Goal: Information Seeking & Learning: Learn about a topic

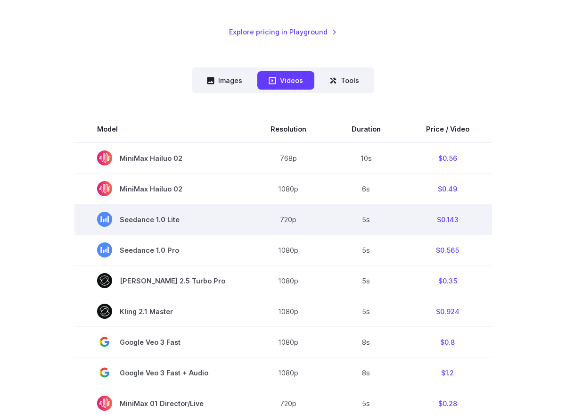
scroll to position [242, 0]
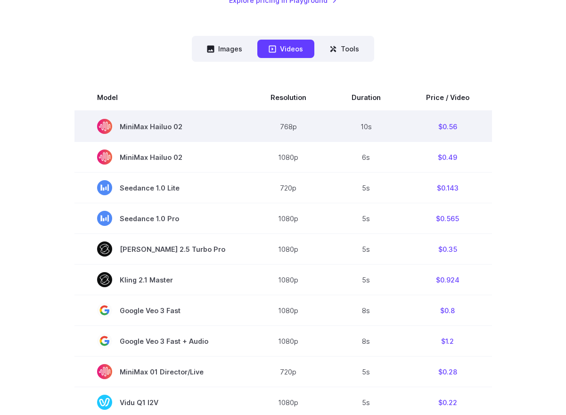
click at [441, 126] on td "$0.56" at bounding box center [448, 126] width 89 height 31
click at [172, 123] on span "MiniMax Hailuo 02" at bounding box center [161, 126] width 128 height 15
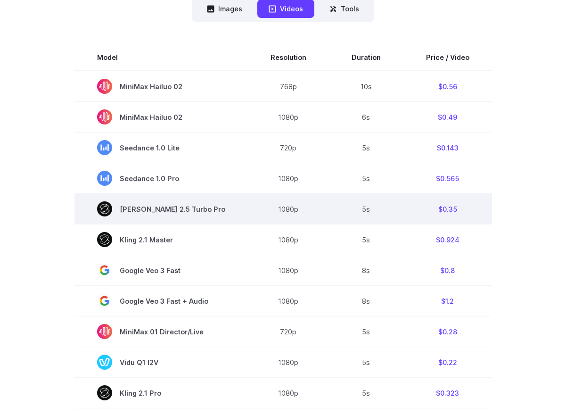
scroll to position [283, 0]
